Goal: Task Accomplishment & Management: Use online tool/utility

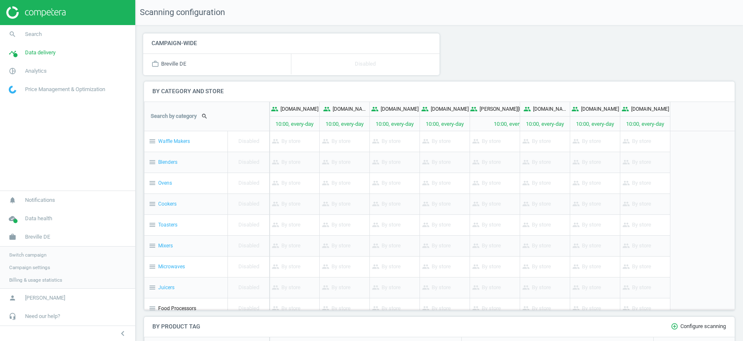
click at [23, 256] on span "Switch campaign" at bounding box center [27, 254] width 37 height 7
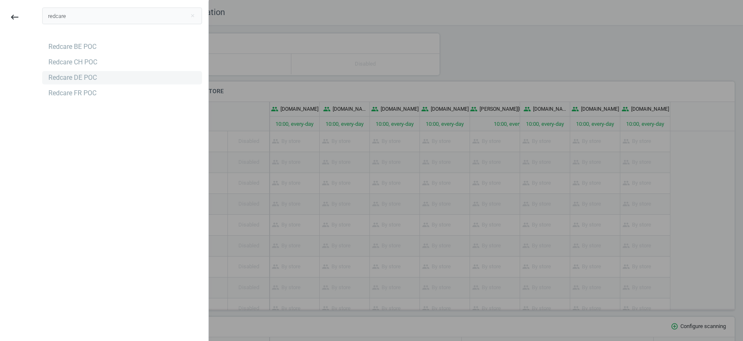
type input "redcare"
click at [89, 77] on div "Redcare DE POC" at bounding box center [72, 77] width 48 height 9
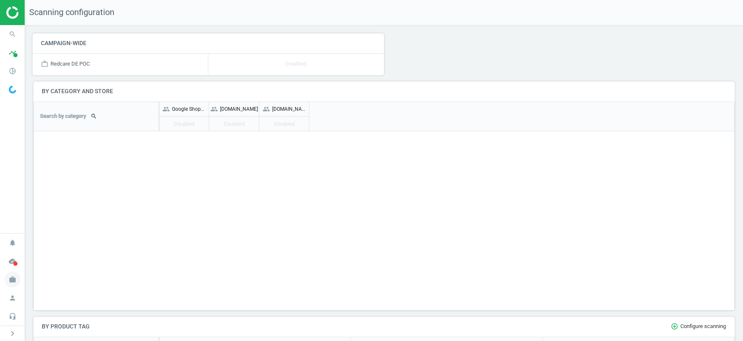
click at [12, 278] on icon "work" at bounding box center [13, 279] width 16 height 16
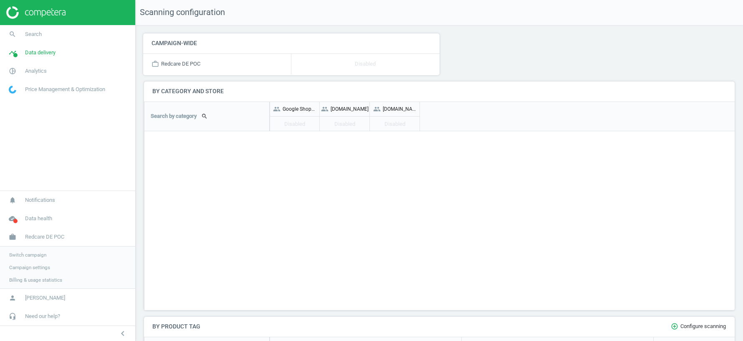
click at [25, 254] on span "Switch campaign" at bounding box center [27, 254] width 37 height 7
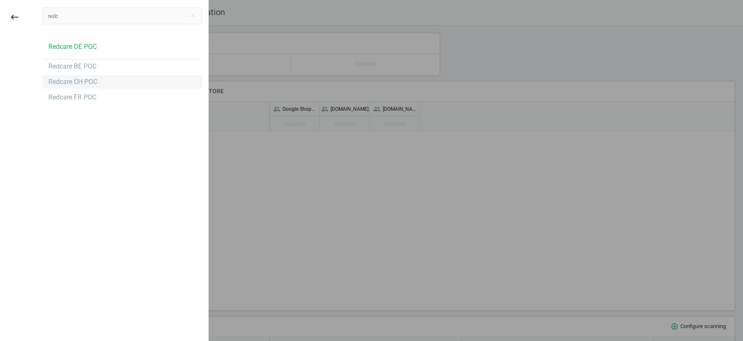
type input "redc"
click at [77, 82] on div "Redcare CH POC" at bounding box center [72, 81] width 49 height 9
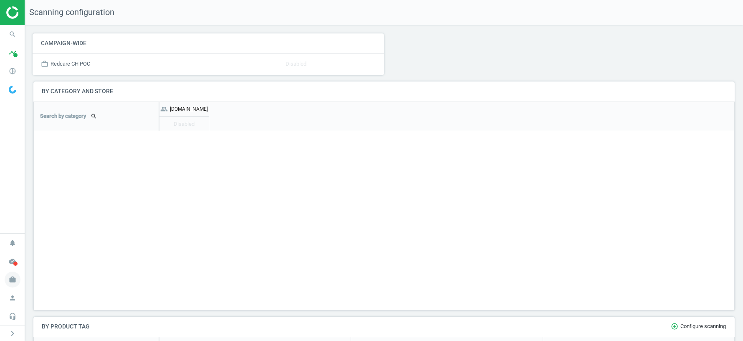
click at [13, 282] on icon "work" at bounding box center [13, 279] width 16 height 16
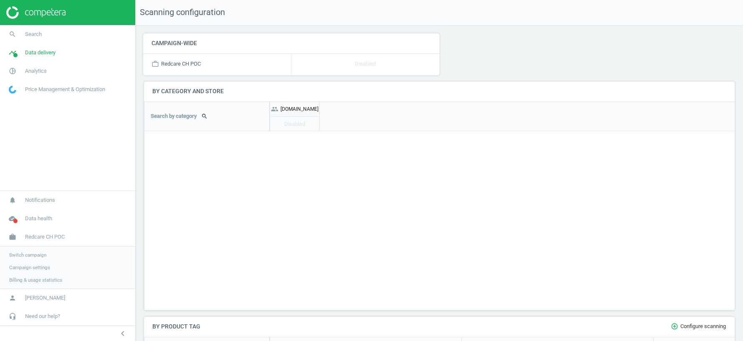
click at [25, 256] on span "Switch campaign" at bounding box center [27, 254] width 37 height 7
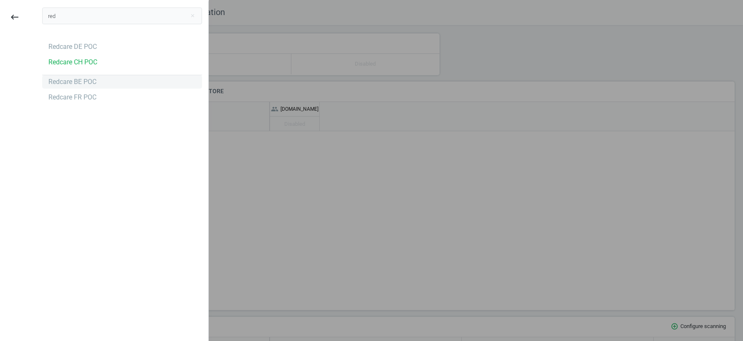
type input "red"
click at [77, 85] on div "Redcare BE POC" at bounding box center [72, 81] width 48 height 9
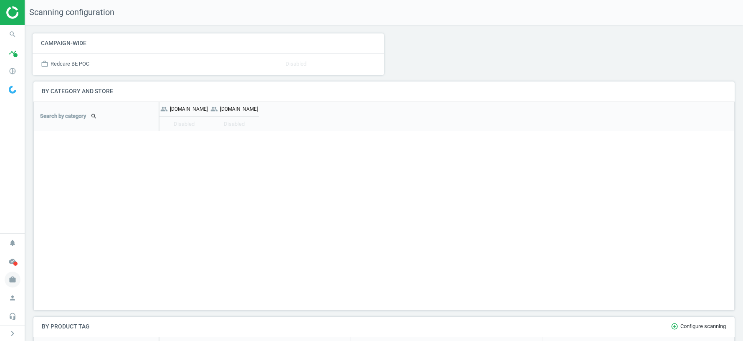
click at [13, 281] on icon "work" at bounding box center [13, 279] width 16 height 16
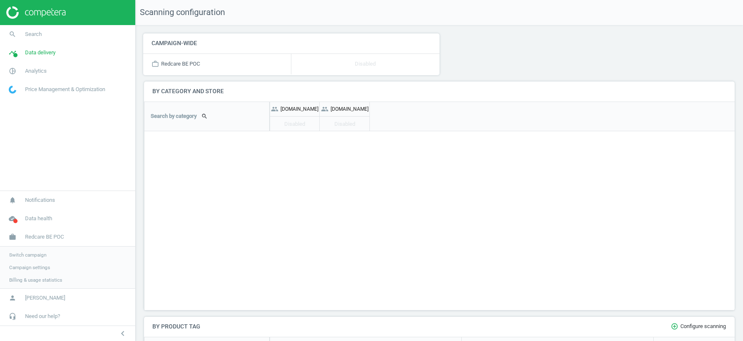
click at [38, 254] on span "Switch campaign" at bounding box center [27, 254] width 37 height 7
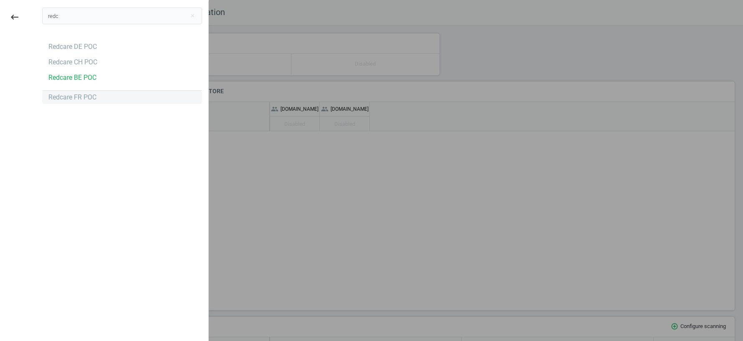
type input "redc"
click at [68, 100] on div "Redcare FR POC" at bounding box center [72, 97] width 48 height 9
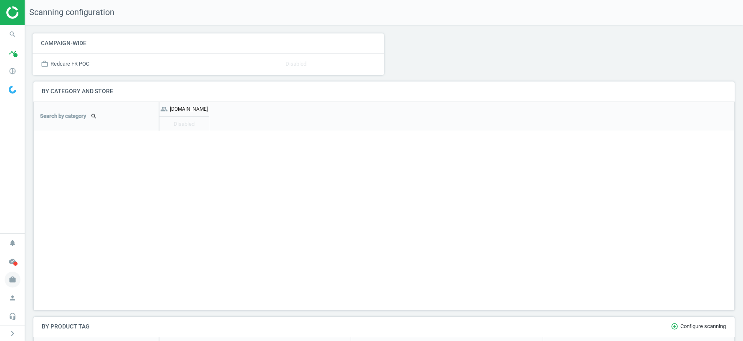
click at [11, 278] on icon "work" at bounding box center [13, 279] width 16 height 16
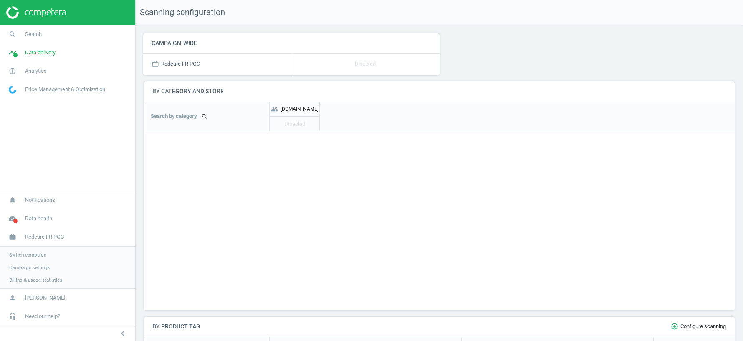
click at [28, 258] on span "Switch campaign" at bounding box center [27, 254] width 37 height 7
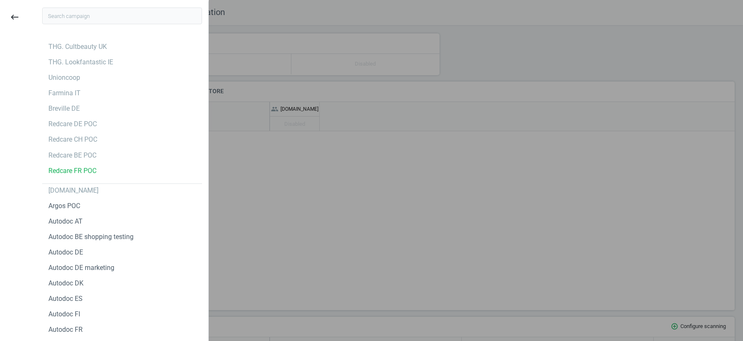
click at [77, 13] on input "text" at bounding box center [122, 16] width 160 height 17
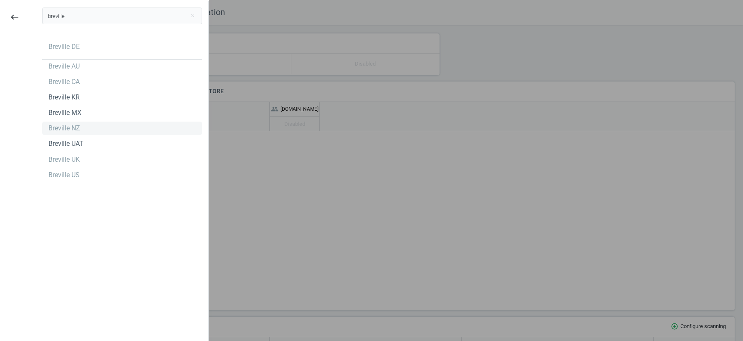
type input "breville"
click at [73, 128] on div "Breville NZ" at bounding box center [64, 128] width 32 height 9
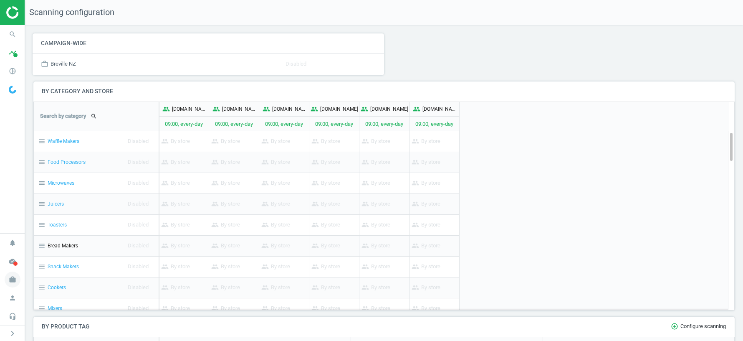
click at [14, 280] on icon "work" at bounding box center [13, 279] width 16 height 16
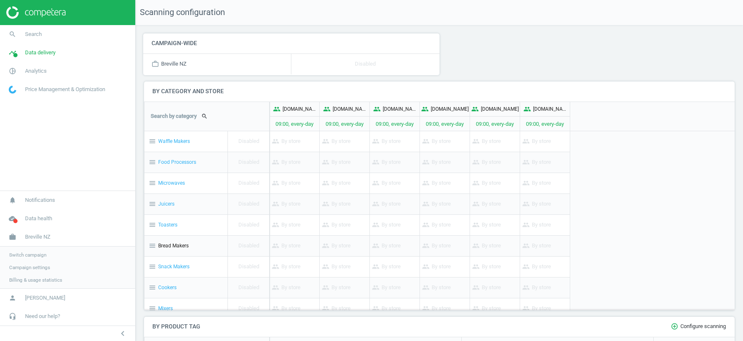
click at [27, 254] on span "Switch campaign" at bounding box center [27, 254] width 37 height 7
